Goal: Information Seeking & Learning: Learn about a topic

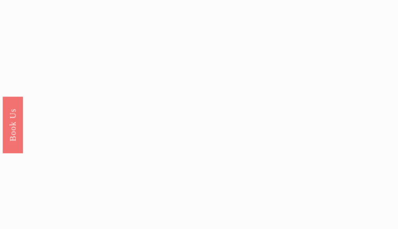
scroll to position [2088, 0]
